Goal: Task Accomplishment & Management: Use online tool/utility

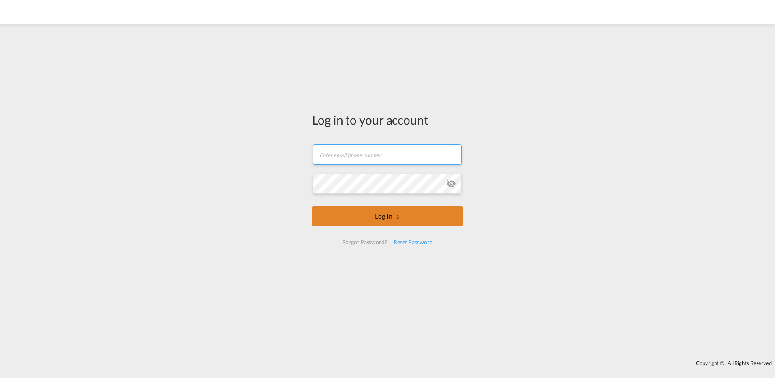
type input "[PERSON_NAME][EMAIL_ADDRESS][PERSON_NAME][DOMAIN_NAME]"
click at [377, 217] on button "Log In" at bounding box center [387, 216] width 151 height 20
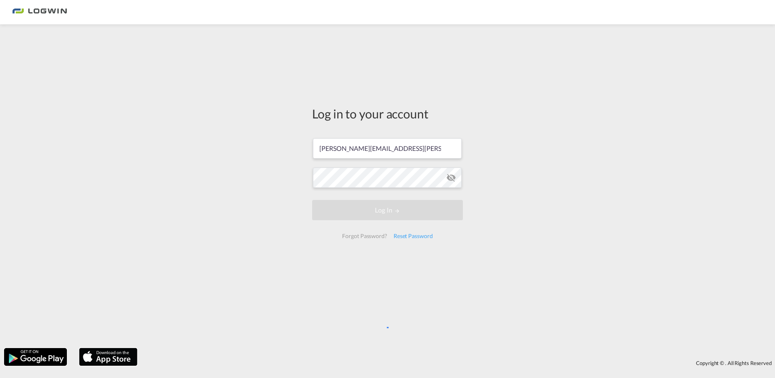
click at [334, 268] on div "Log in to your account [PERSON_NAME][EMAIL_ADDRESS][PERSON_NAME][DOMAIN_NAME] L…" at bounding box center [387, 175] width 163 height 294
click at [373, 112] on div "Log in to your account" at bounding box center [387, 113] width 151 height 17
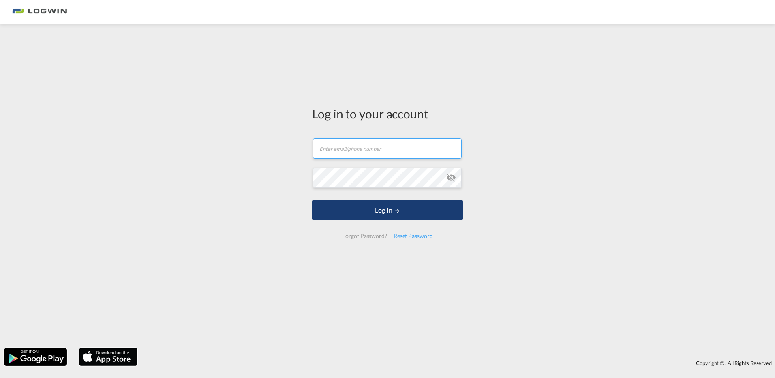
type input "[PERSON_NAME][EMAIL_ADDRESS][PERSON_NAME][DOMAIN_NAME]"
click at [374, 212] on button "Log In" at bounding box center [387, 210] width 151 height 20
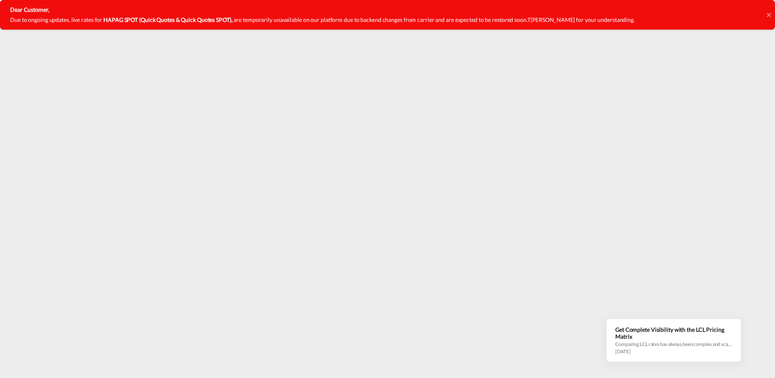
click at [95, 12] on p "Dear Customer," at bounding box center [322, 10] width 625 height 10
click at [769, 17] on icon at bounding box center [769, 15] width 4 height 6
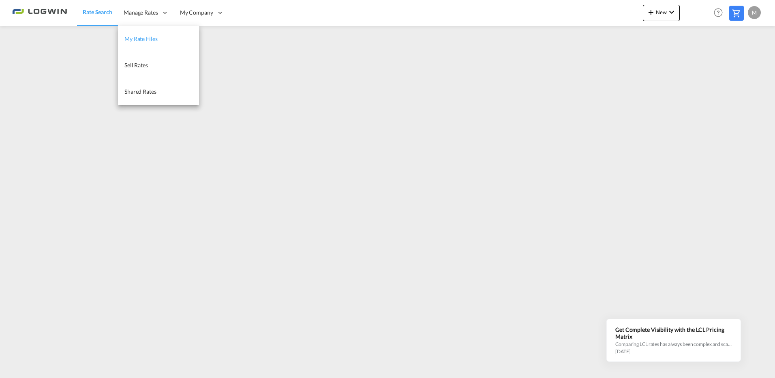
click at [142, 40] on span "My Rate Files" at bounding box center [140, 38] width 33 height 7
